Goal: Task Accomplishment & Management: Use online tool/utility

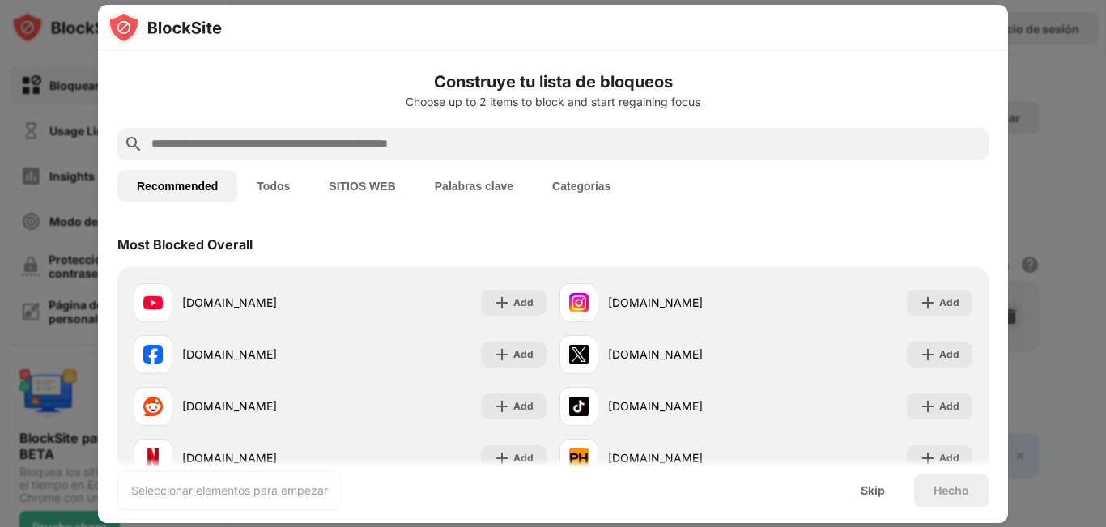
click at [290, 179] on button "Todos" at bounding box center [273, 186] width 72 height 32
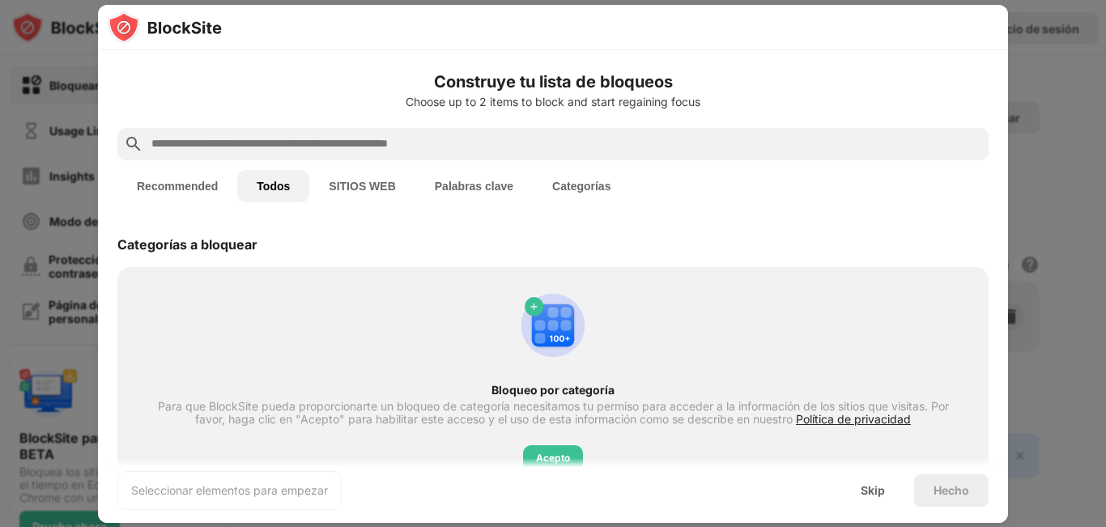
click at [395, 145] on input "text" at bounding box center [566, 143] width 833 height 19
click at [486, 175] on button "Palabras clave" at bounding box center [473, 186] width 117 height 32
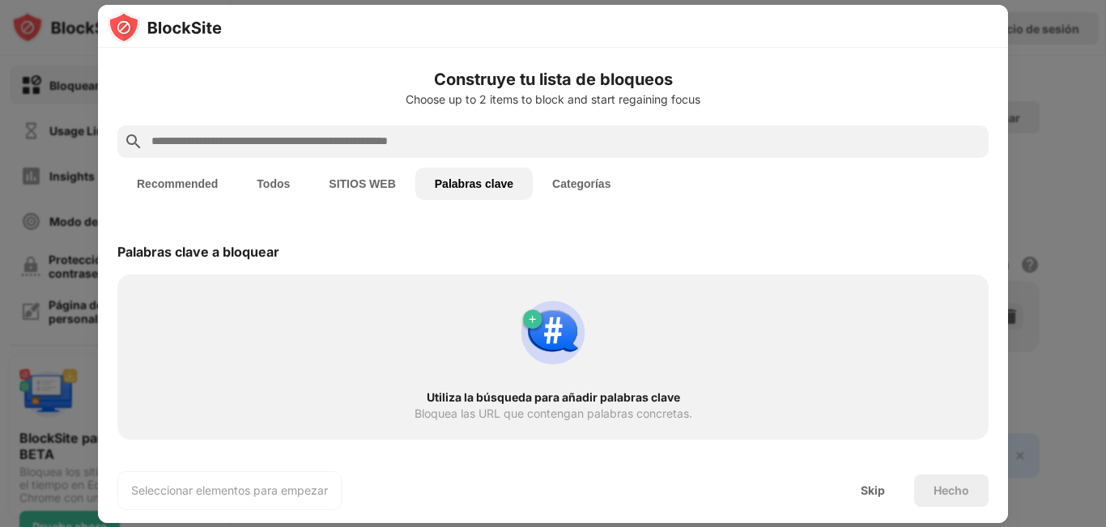
click at [485, 134] on input "text" at bounding box center [566, 141] width 833 height 19
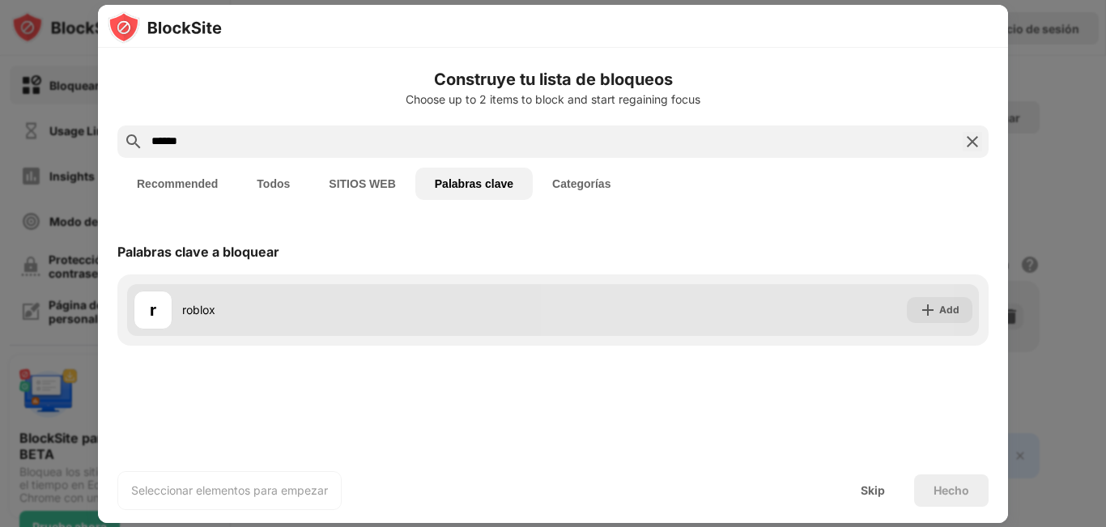
type input "******"
click at [929, 309] on img at bounding box center [928, 310] width 16 height 16
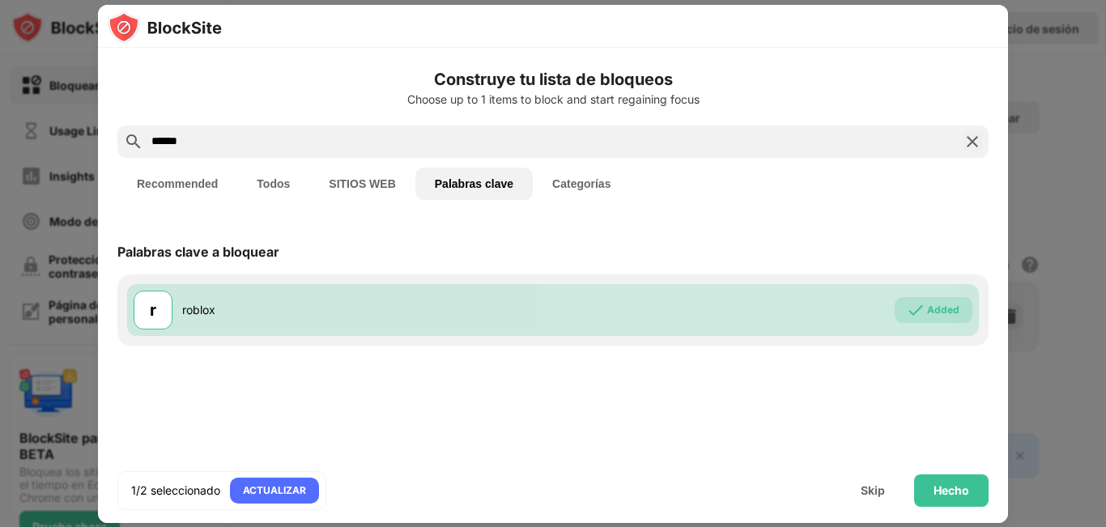
click at [363, 184] on button "SITIOS WEB" at bounding box center [361, 184] width 105 height 32
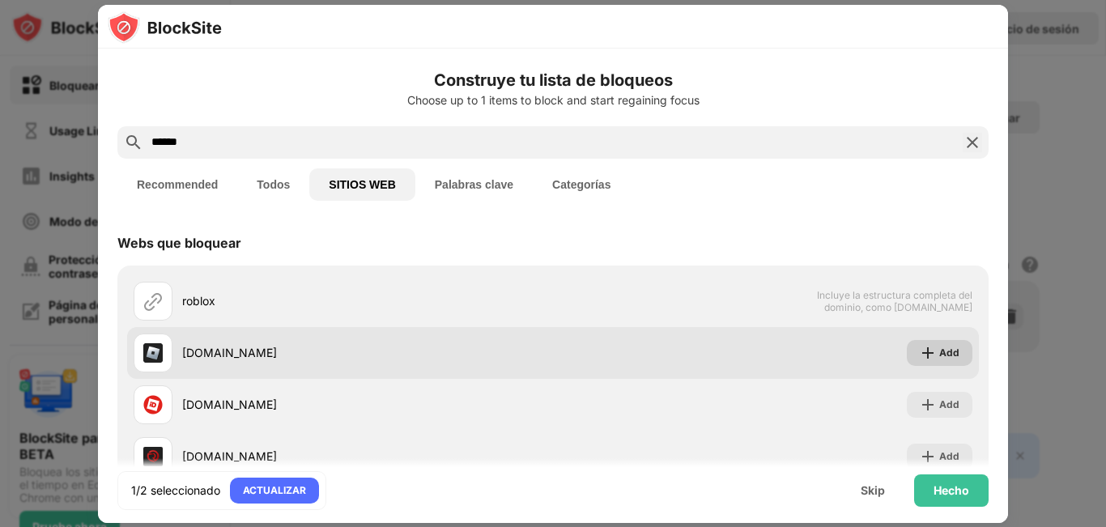
click at [922, 353] on img at bounding box center [928, 353] width 16 height 16
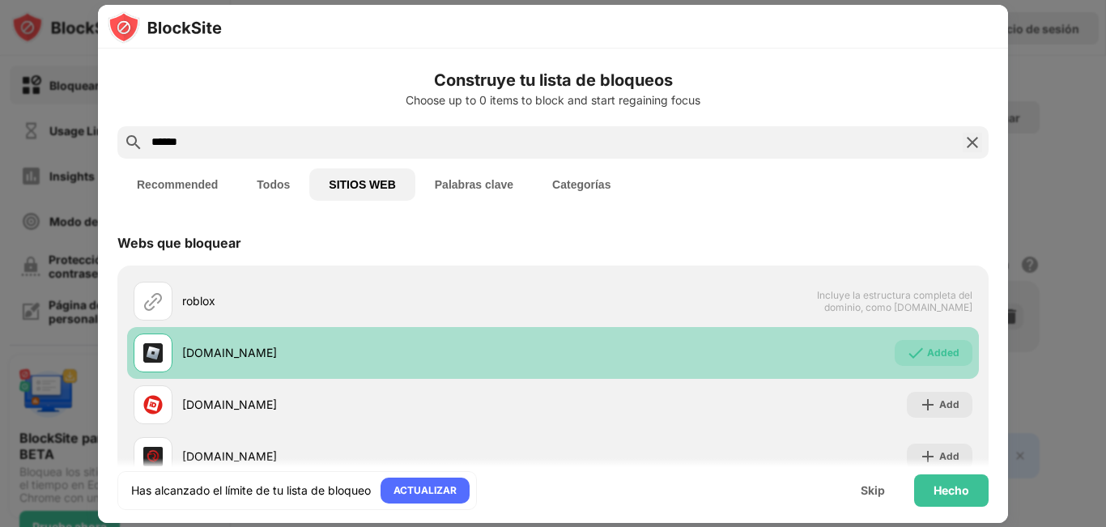
scroll to position [81, 0]
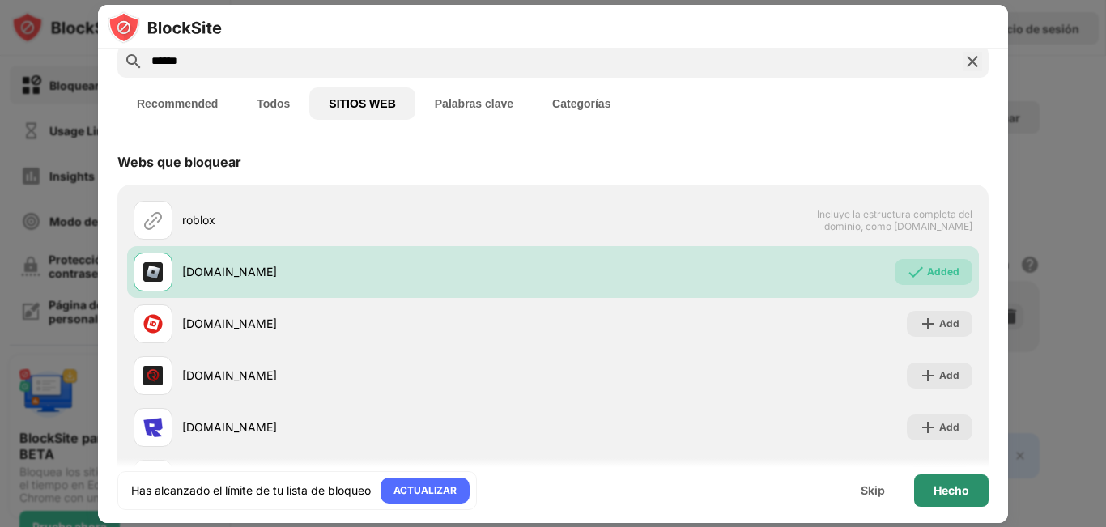
click at [947, 492] on div "Hecho" at bounding box center [952, 490] width 36 height 13
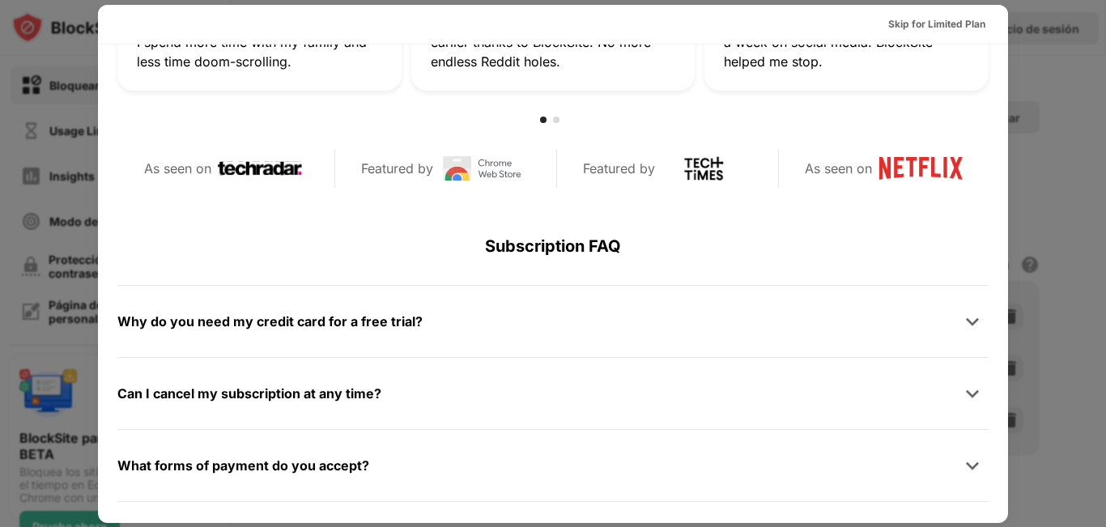
scroll to position [324, 0]
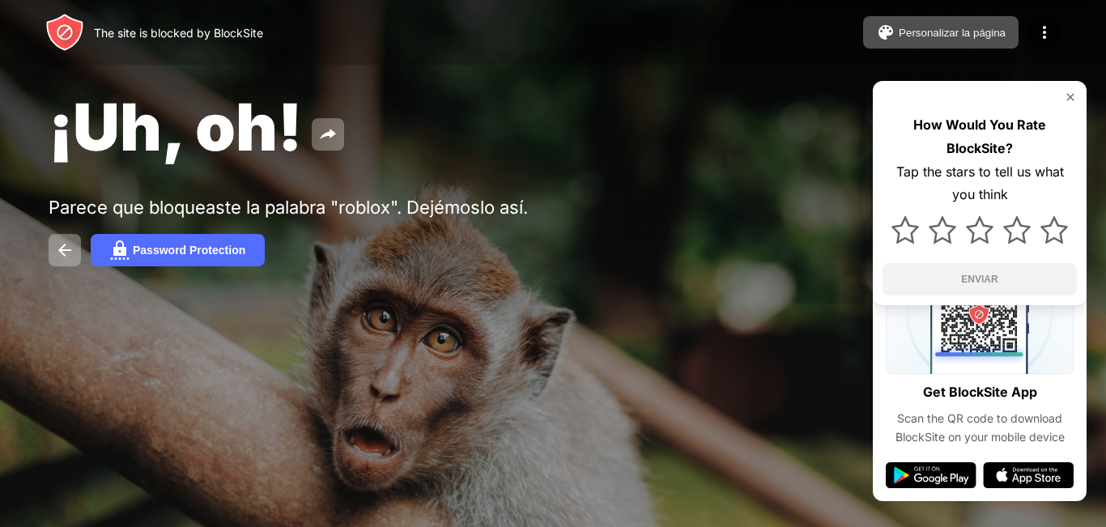
click at [570, 179] on div "¡Uh, oh! Parece que bloqueaste la palabra "roblox". Dejémoslo así. Password Pro…" at bounding box center [553, 177] width 1106 height 354
